Goal: Transaction & Acquisition: Purchase product/service

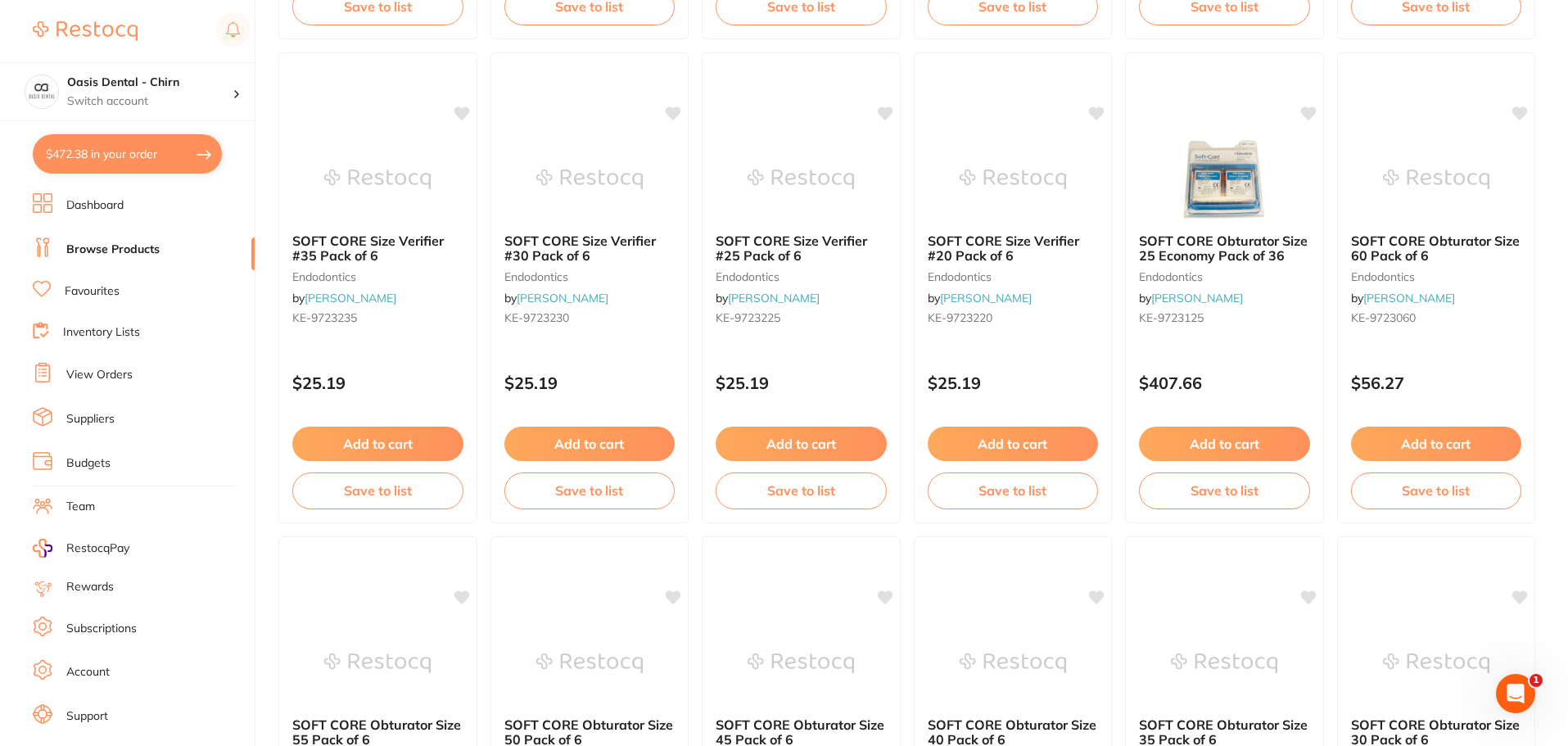
click at [119, 153] on button "$472.38 in your order" at bounding box center [127, 153] width 189 height 39
checkbox input "true"
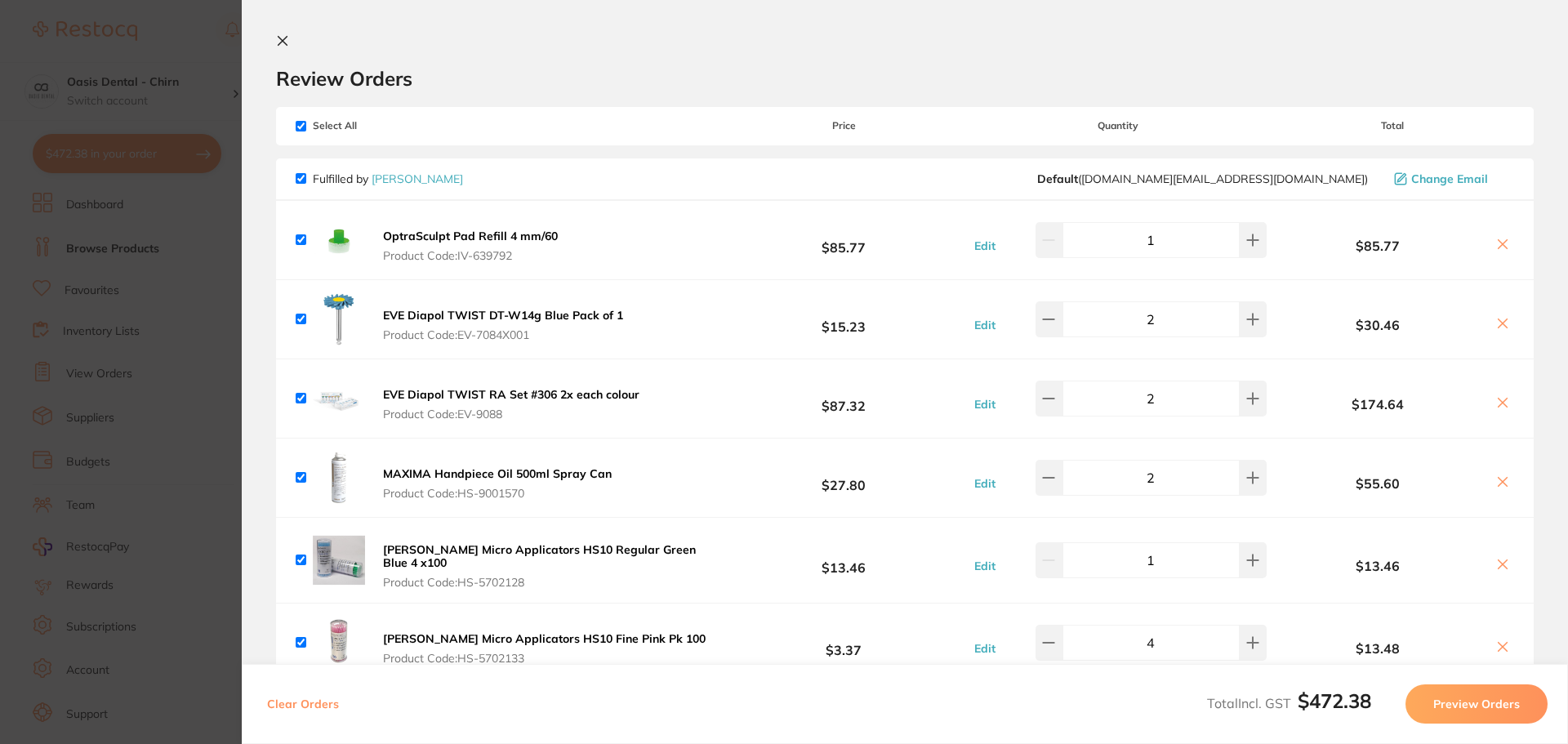
click at [274, 36] on section "Review Orders Your orders are being processed and we will notify you once we ha…" at bounding box center [904, 372] width 1326 height 744
click at [291, 40] on button at bounding box center [286, 42] width 20 height 15
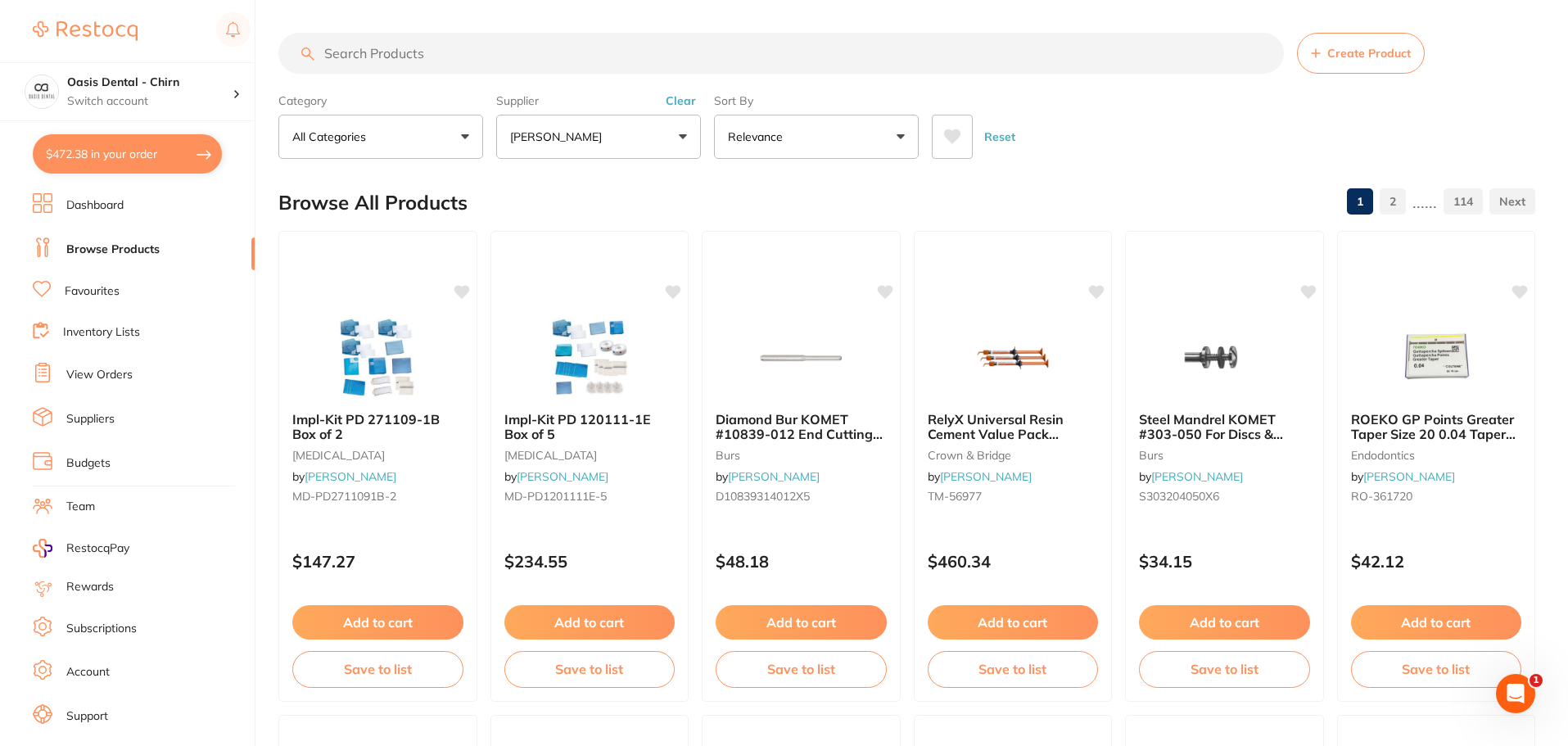
click at [432, 58] on input "search" at bounding box center [781, 53] width 1005 height 41
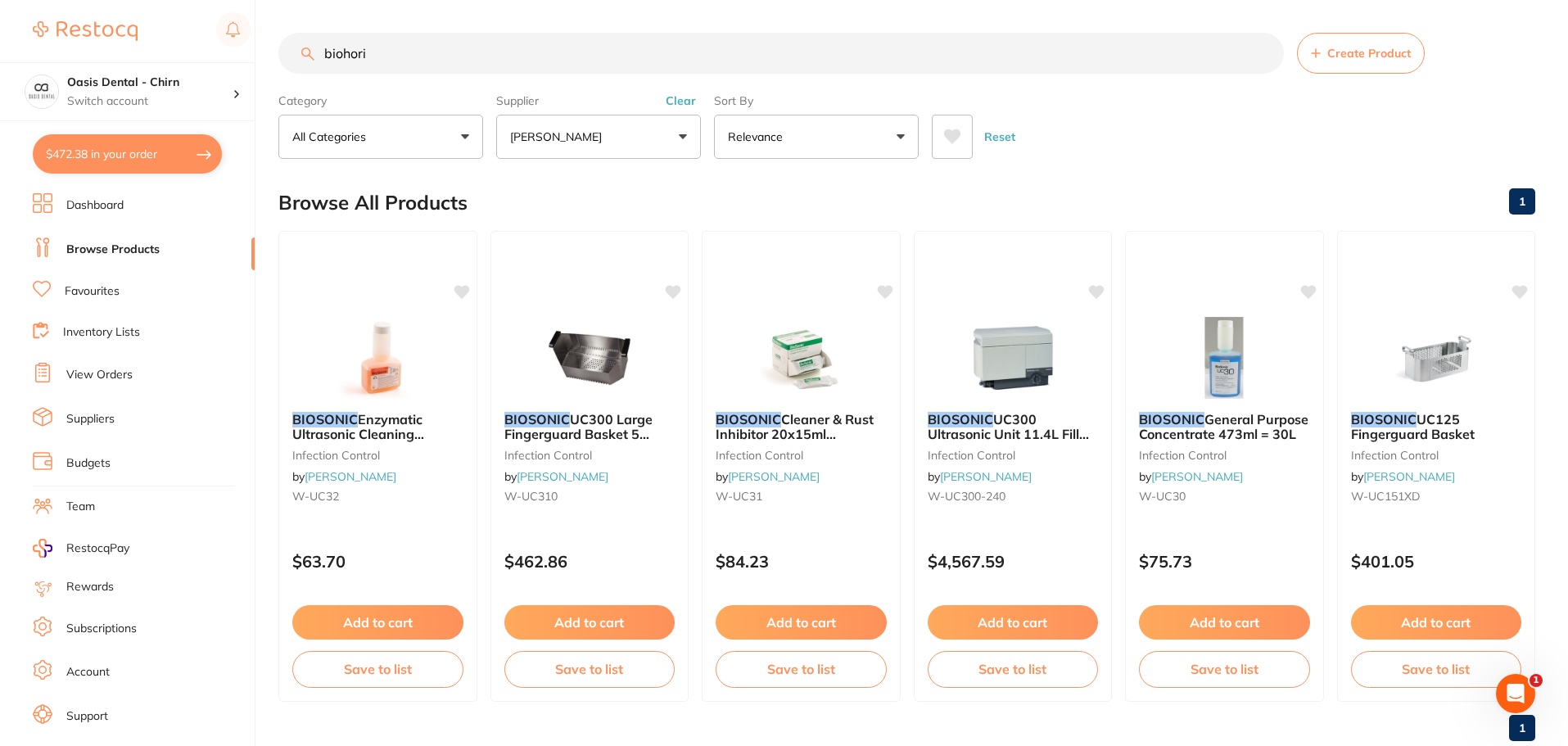
click at [342, 54] on input "biohori" at bounding box center [781, 53] width 1005 height 41
type input "bio hori"
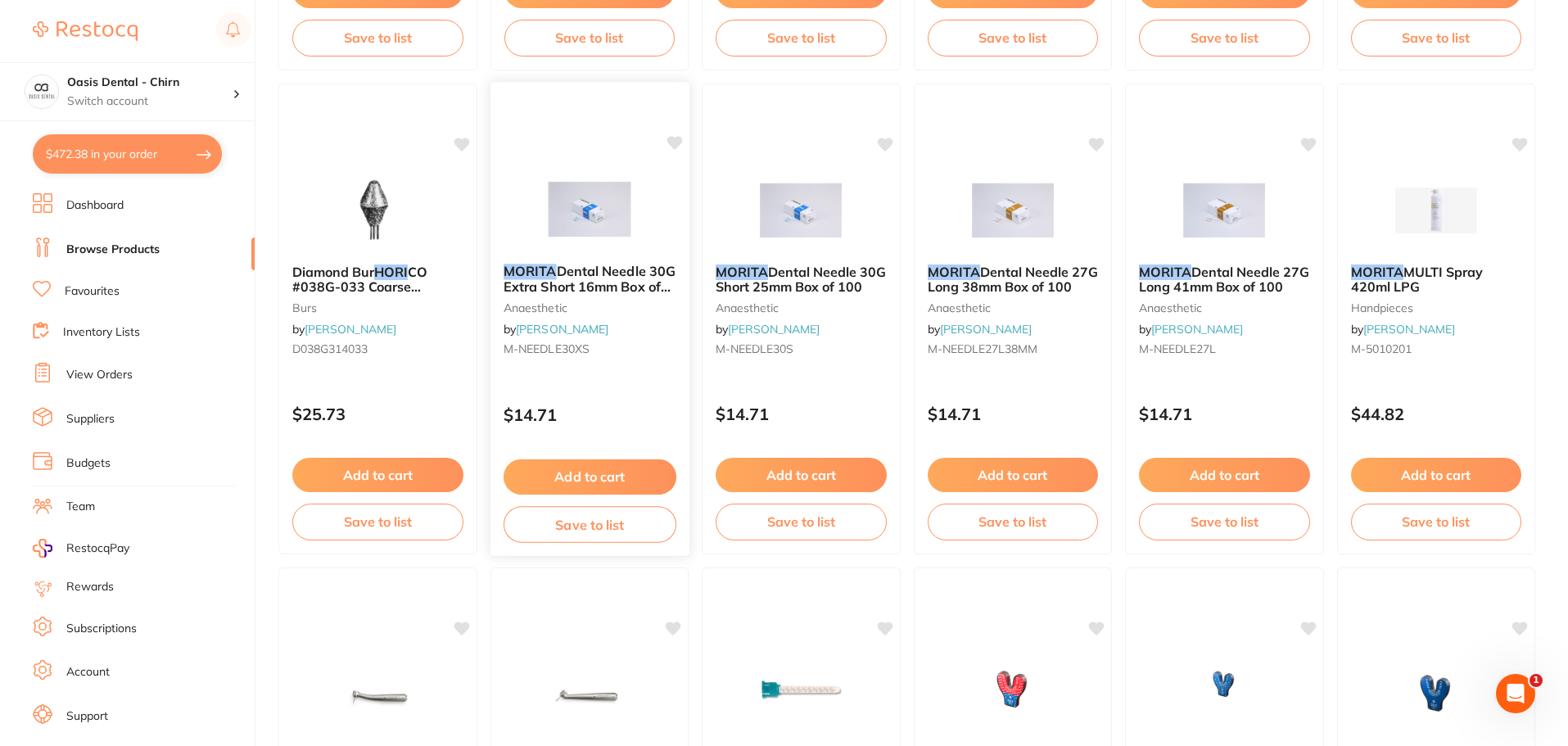
scroll to position [1486, 0]
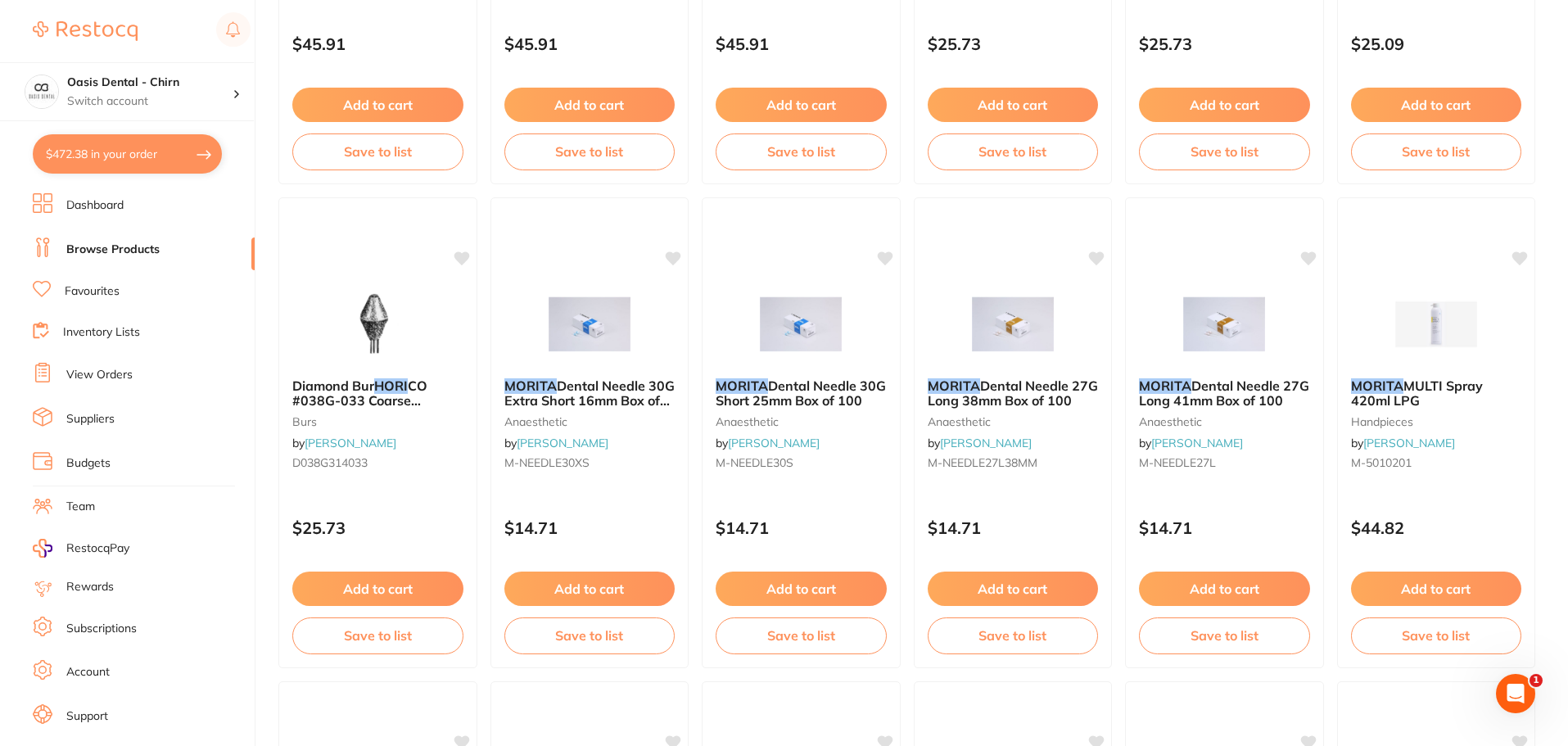
click at [96, 290] on link "Favourites" at bounding box center [92, 291] width 55 height 16
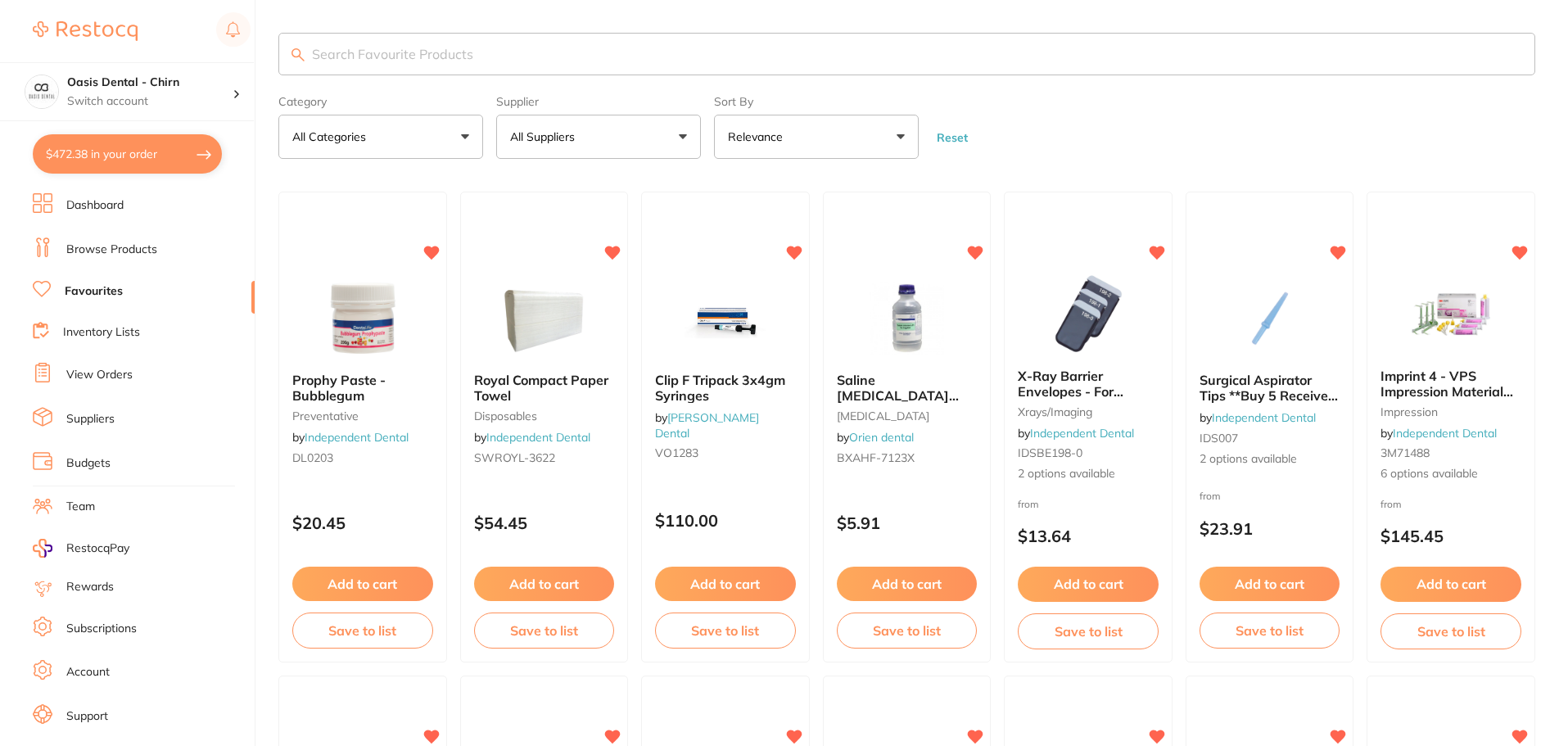
click at [462, 60] on input "search" at bounding box center [907, 54] width 1258 height 43
type input "bio"
